Goal: Navigation & Orientation: Find specific page/section

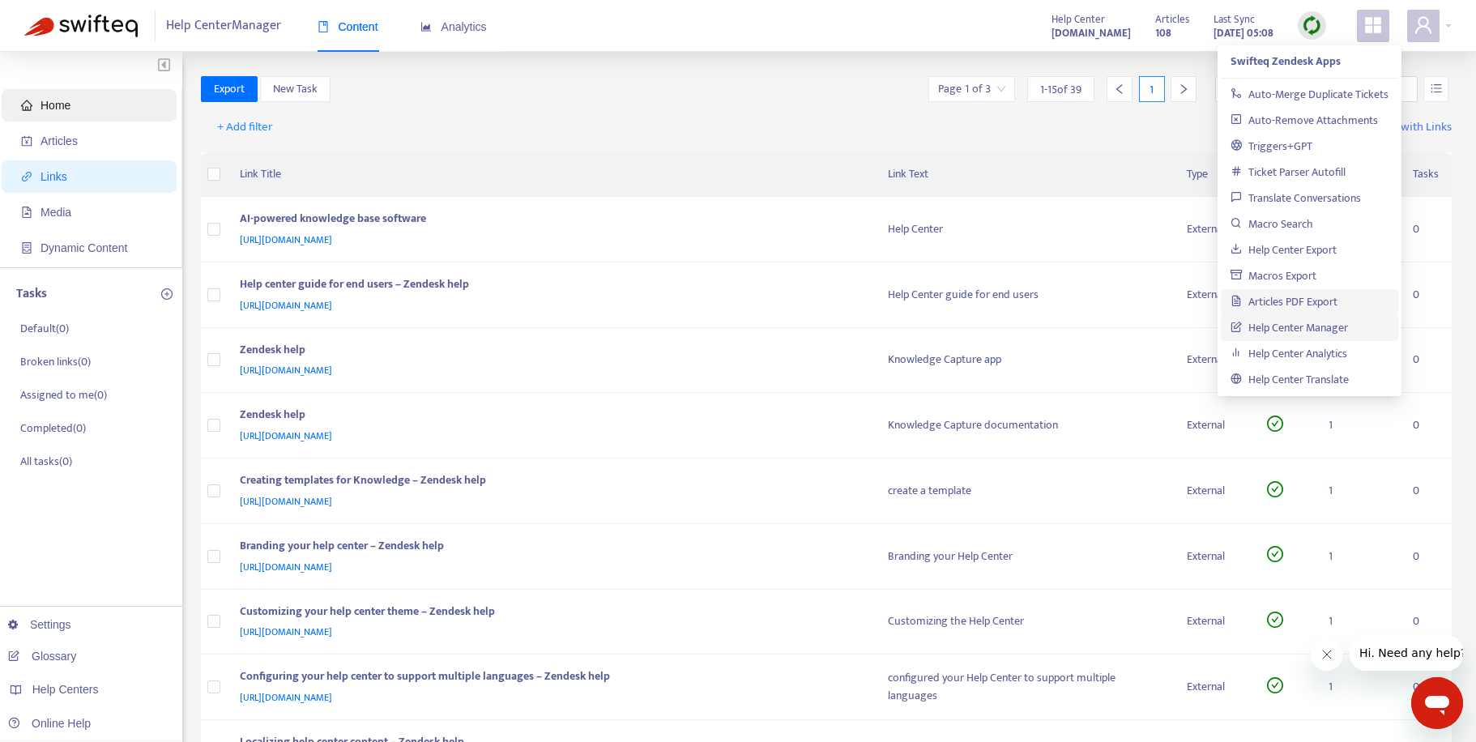
click at [50, 105] on span "Home" at bounding box center [56, 105] width 30 height 13
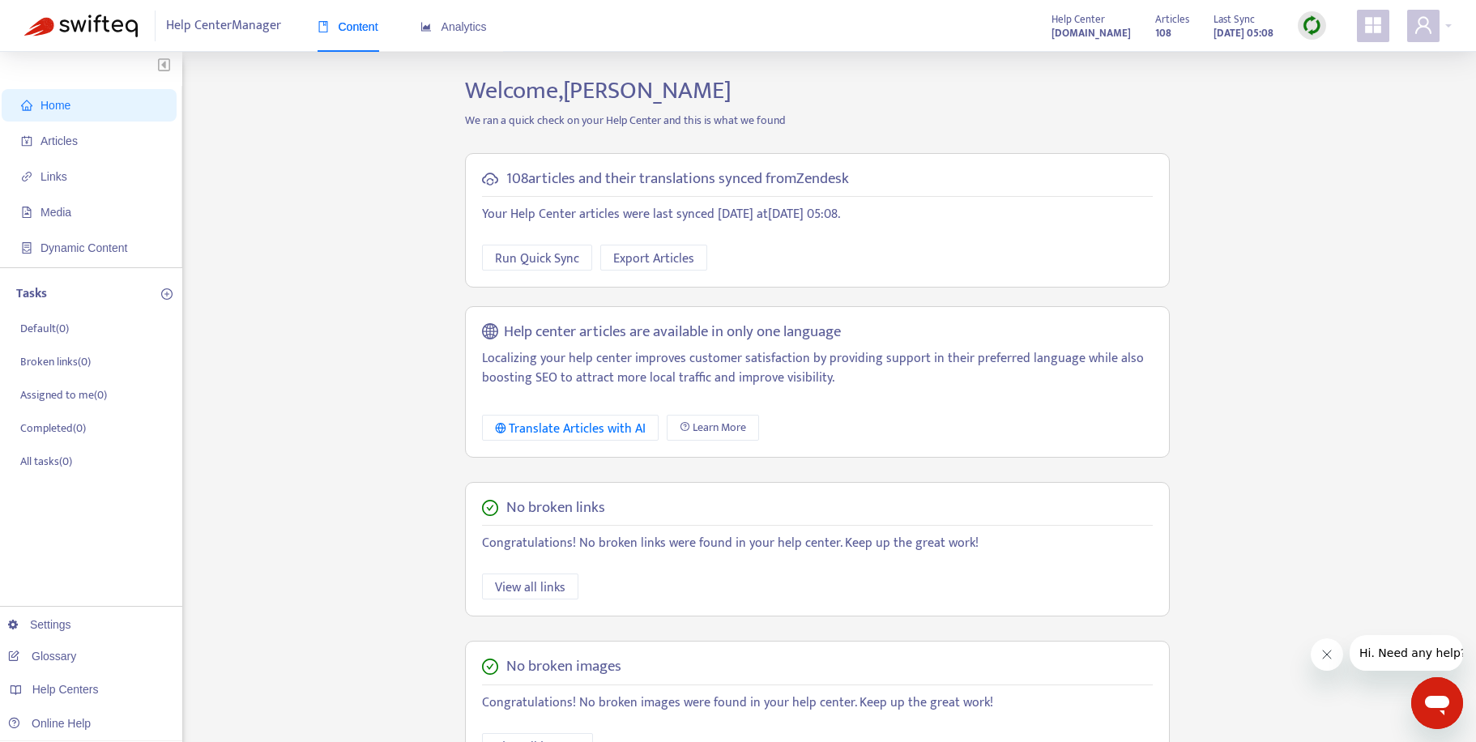
click at [212, 28] on span "Help Center Manager" at bounding box center [223, 26] width 115 height 31
click at [56, 139] on span "Articles" at bounding box center [59, 141] width 37 height 13
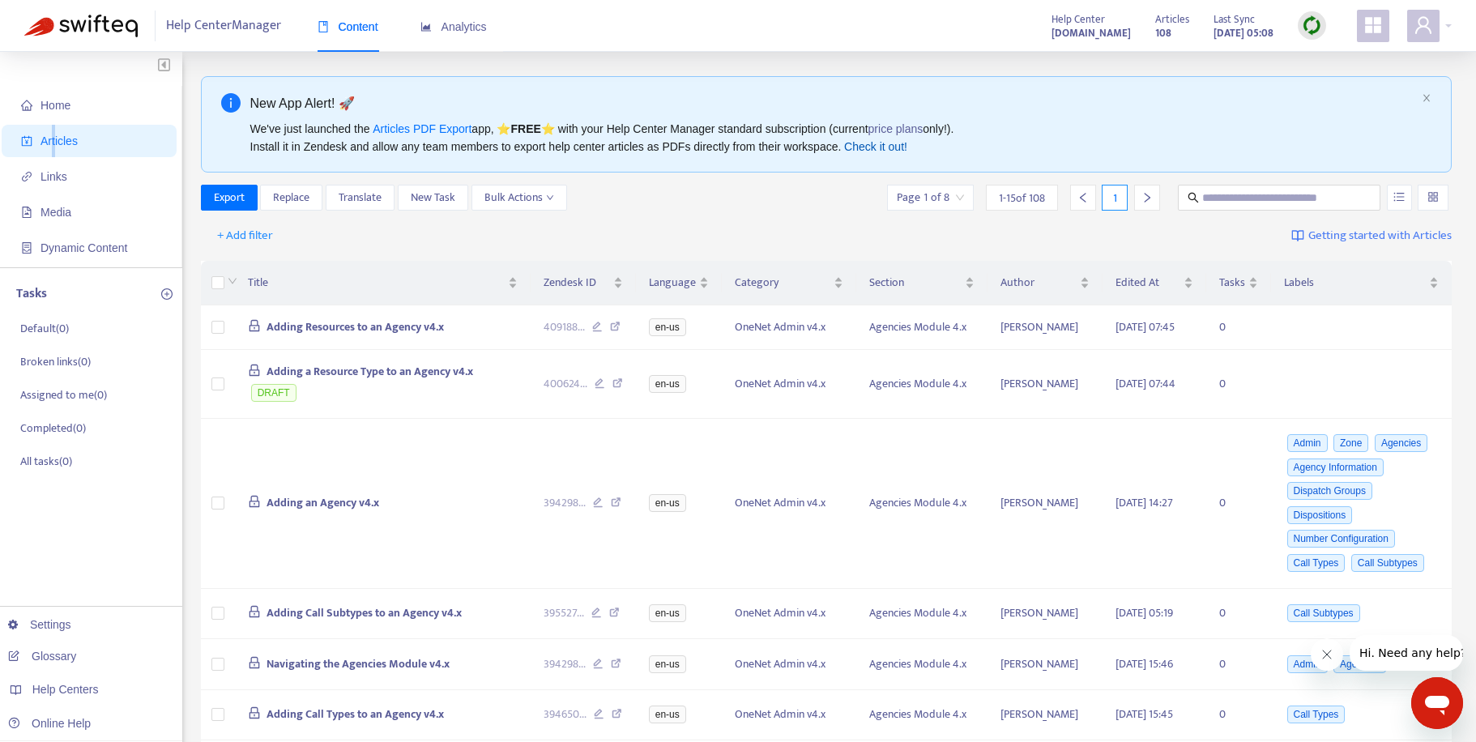
click at [876, 140] on link "Check it out!" at bounding box center [875, 146] width 63 height 13
